Goal: Task Accomplishment & Management: Use online tool/utility

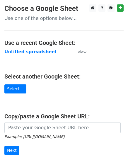
scroll to position [59, 0]
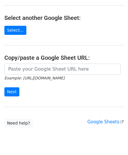
click at [24, 61] on main "Choose a Google Sheet Use one of the options below... Use a recent Google Sheet…" at bounding box center [64, 37] width 128 height 182
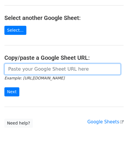
click at [29, 70] on input "url" at bounding box center [62, 69] width 116 height 11
paste input "[URL][DOMAIN_NAME]"
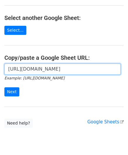
scroll to position [0, 130]
type input "[URL][DOMAIN_NAME]"
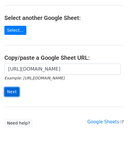
click at [15, 90] on input "Next" at bounding box center [11, 91] width 15 height 9
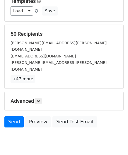
scroll to position [71, 0]
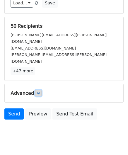
click at [37, 90] on link at bounding box center [38, 93] width 6 height 6
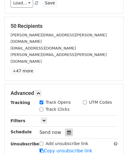
click at [69, 129] on div at bounding box center [69, 133] width 8 height 8
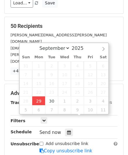
type input "2025-09-29 12:00"
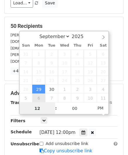
paste input "Hour"
type input "2"
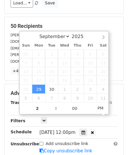
type input "2025-09-29 14:00"
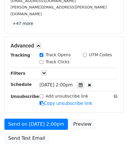
scroll to position [142, 0]
